Goal: Information Seeking & Learning: Learn about a topic

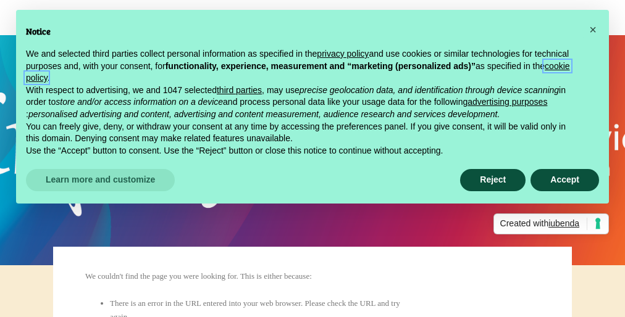
click at [233, 78] on link "cookie policy" at bounding box center [298, 72] width 544 height 22
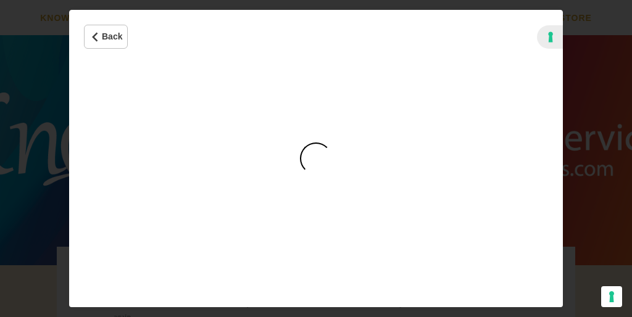
click at [316, 159] on div "Cookie Policy" at bounding box center [316, 159] width 32 height 32
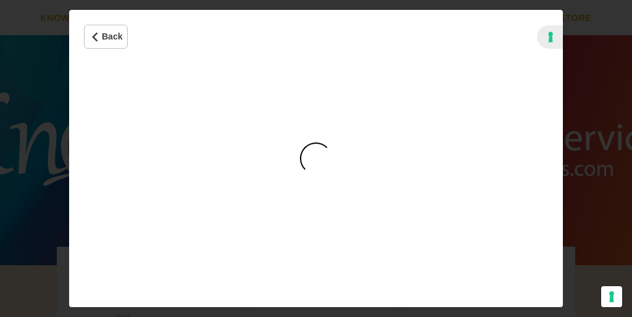
click at [316, 159] on div "Cookie Policy" at bounding box center [316, 159] width 32 height 32
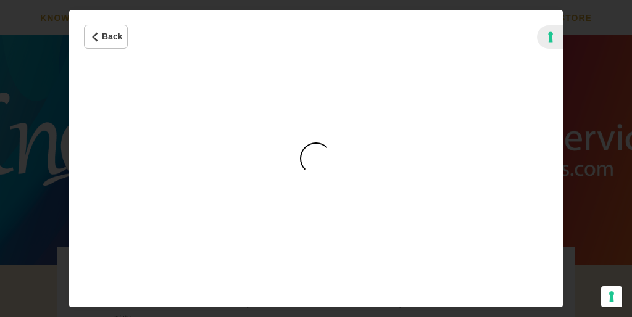
click at [316, 159] on div "Cookie Policy" at bounding box center [316, 159] width 32 height 32
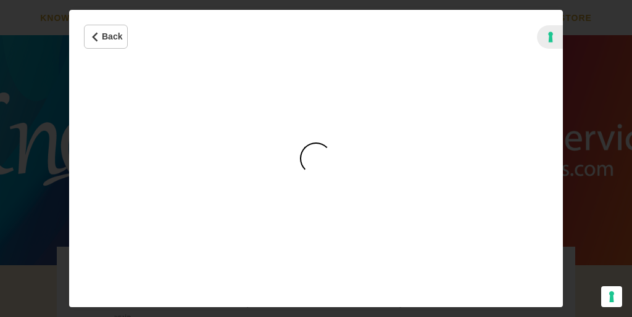
click at [316, 159] on div "Cookie Policy" at bounding box center [316, 159] width 32 height 32
